Goal: Information Seeking & Learning: Stay updated

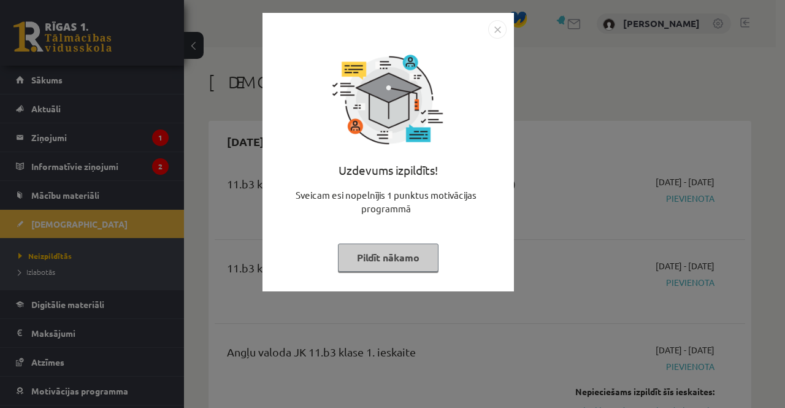
click at [405, 246] on button "Pildīt nākamo" at bounding box center [388, 258] width 101 height 28
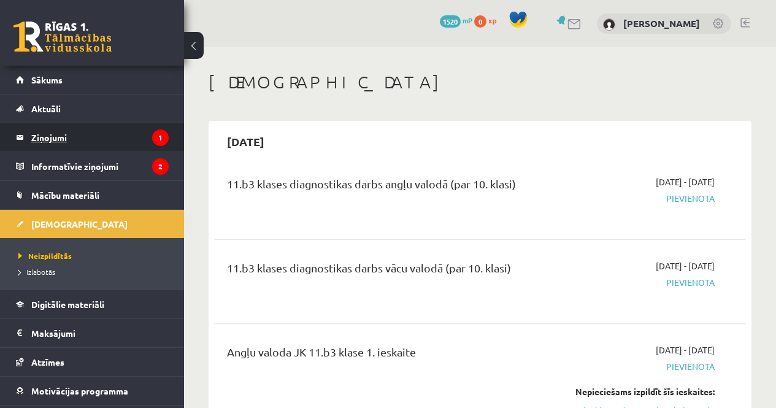
click at [118, 139] on legend "Ziņojumi 1" at bounding box center [99, 137] width 137 height 28
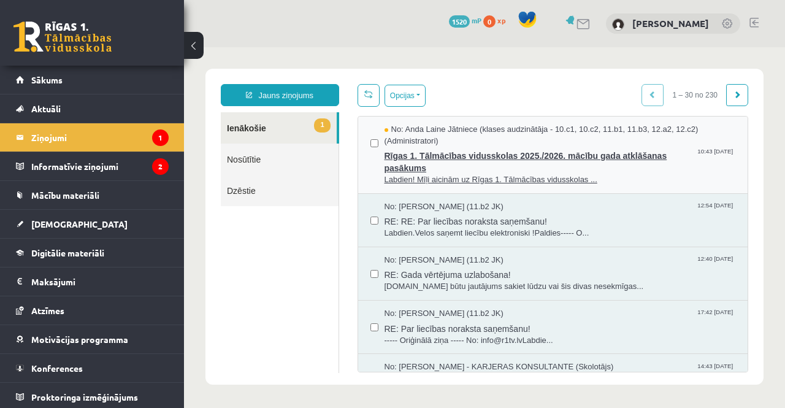
click at [456, 171] on span "Rīgas 1. Tālmācības vidusskolas 2025./2026. mācību gada atklāšanas pasākums" at bounding box center [561, 161] width 352 height 28
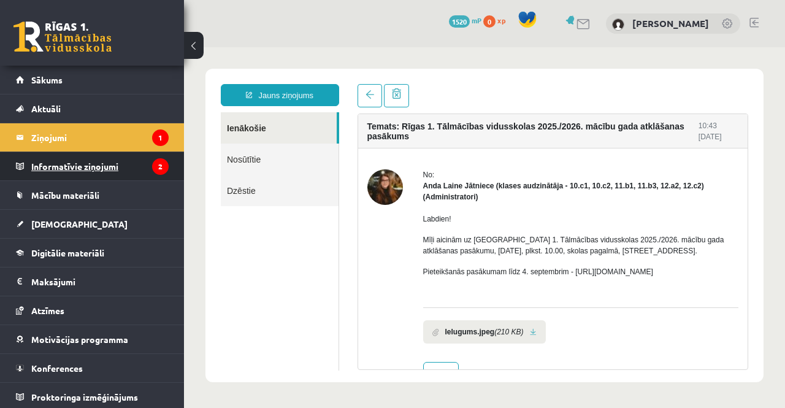
click at [123, 171] on legend "Informatīvie ziņojumi 2" at bounding box center [99, 166] width 137 height 28
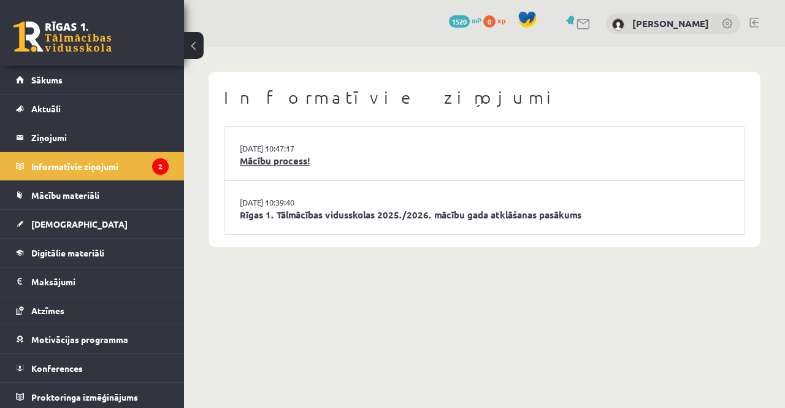
click at [304, 163] on link "Mācību process!" at bounding box center [485, 161] width 490 height 14
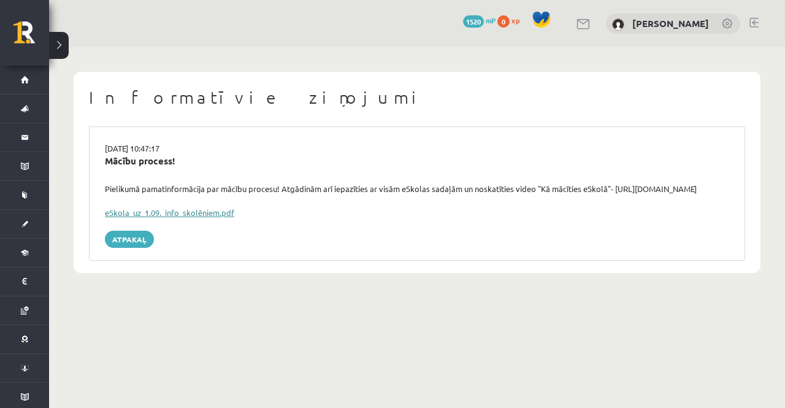
click at [198, 211] on link "eSkola_uz_1.09._info_skolēniem.pdf" at bounding box center [169, 212] width 129 height 10
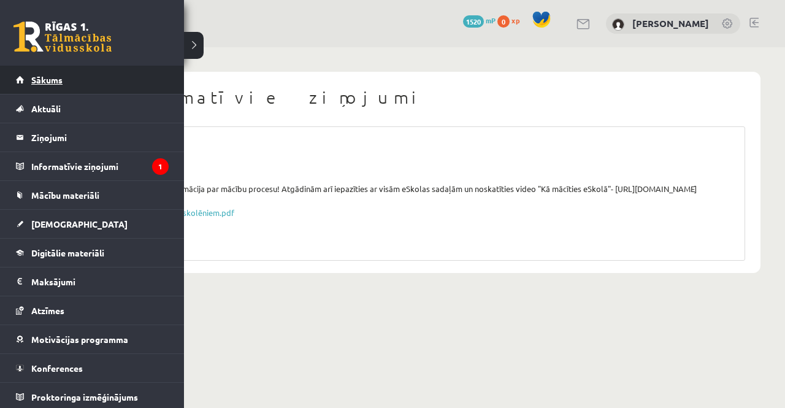
click at [21, 87] on link "Sākums" at bounding box center [92, 80] width 153 height 28
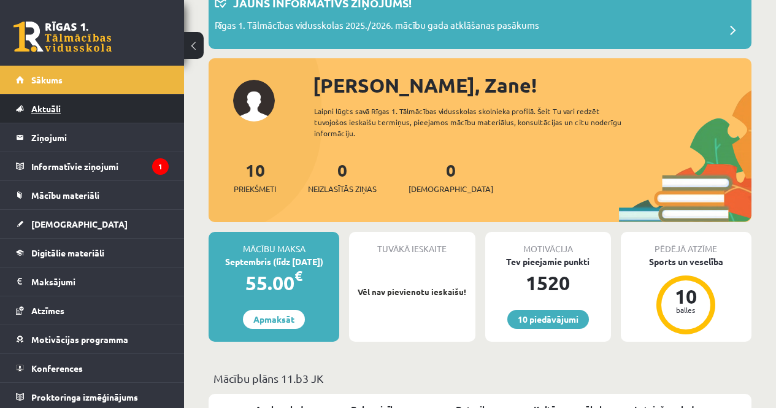
scroll to position [221, 0]
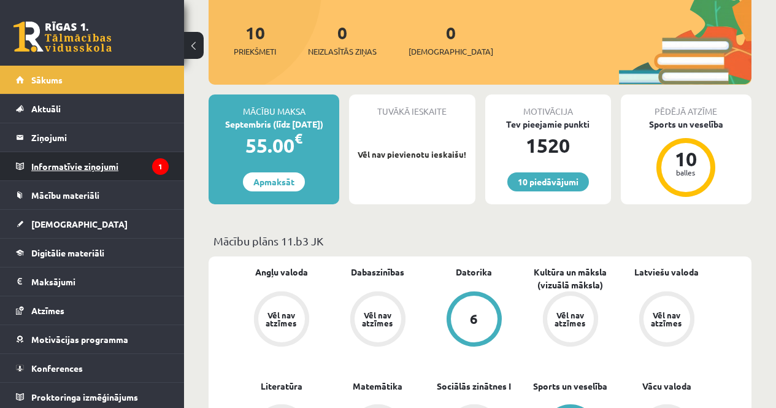
click at [140, 175] on legend "Informatīvie ziņojumi 1" at bounding box center [99, 166] width 137 height 28
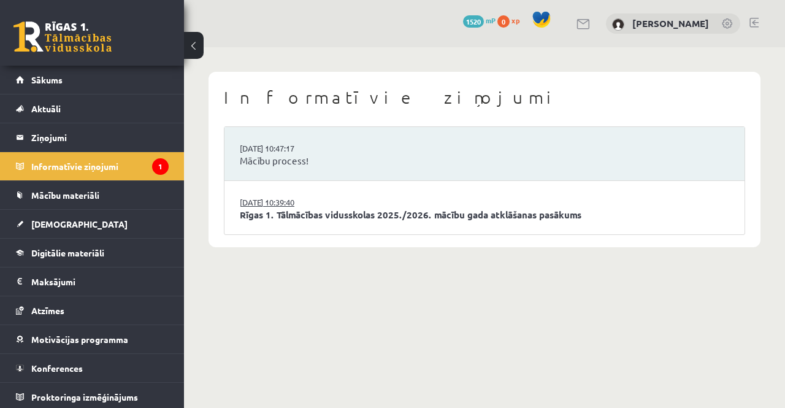
click at [251, 196] on link "27.08.2025 10:39:40" at bounding box center [286, 202] width 92 height 12
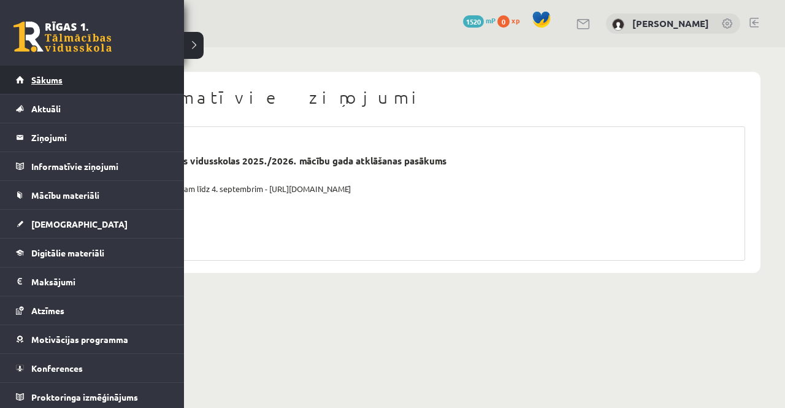
click at [43, 73] on link "Sākums" at bounding box center [92, 80] width 153 height 28
